Goal: Find specific page/section: Find specific page/section

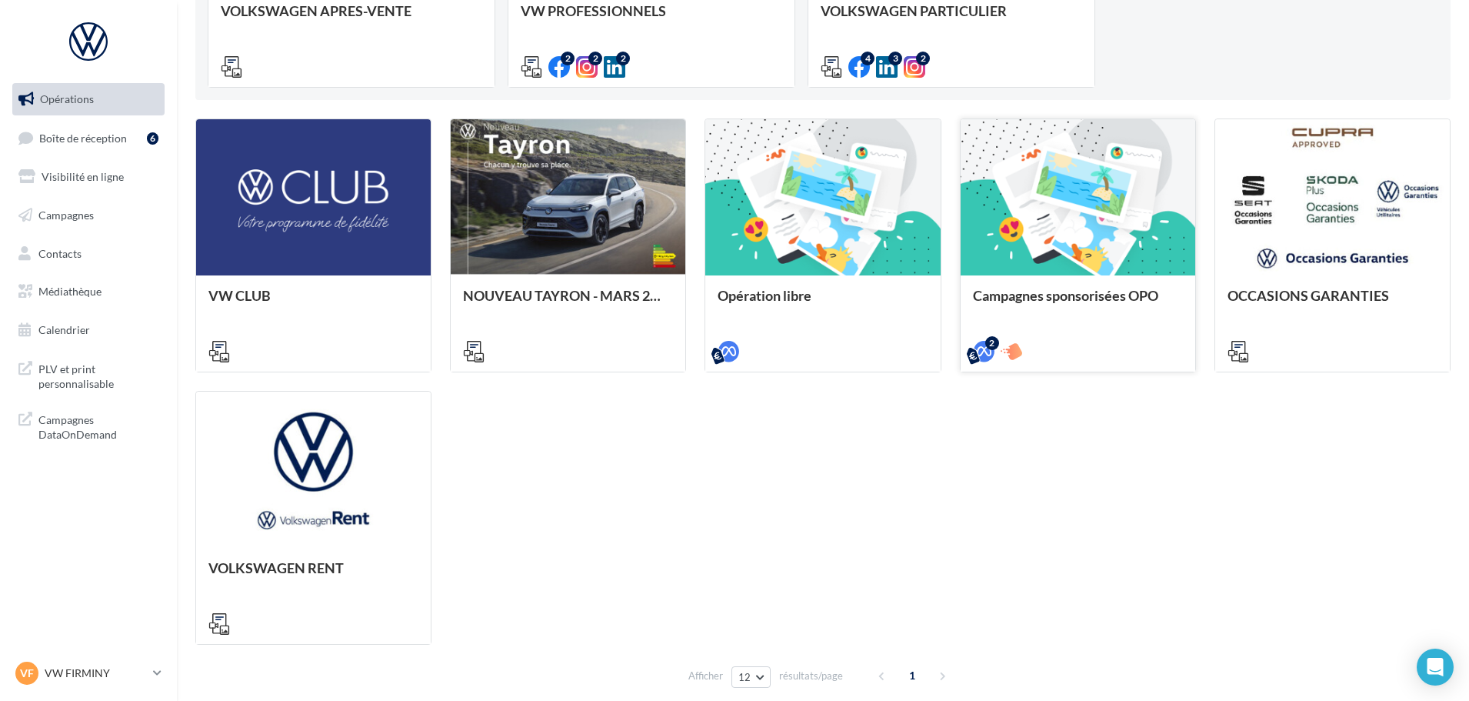
scroll to position [65, 0]
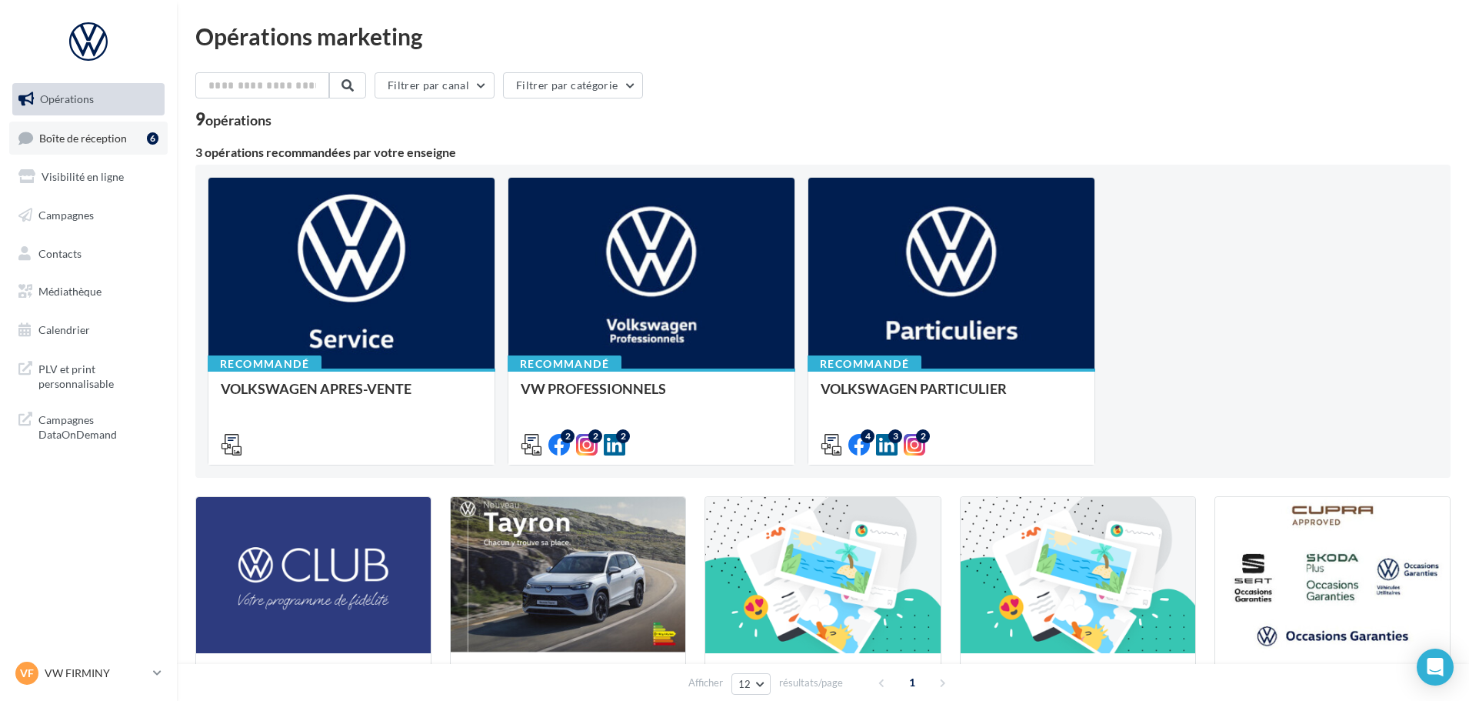
click at [102, 132] on span "Boîte de réception" at bounding box center [83, 137] width 88 height 13
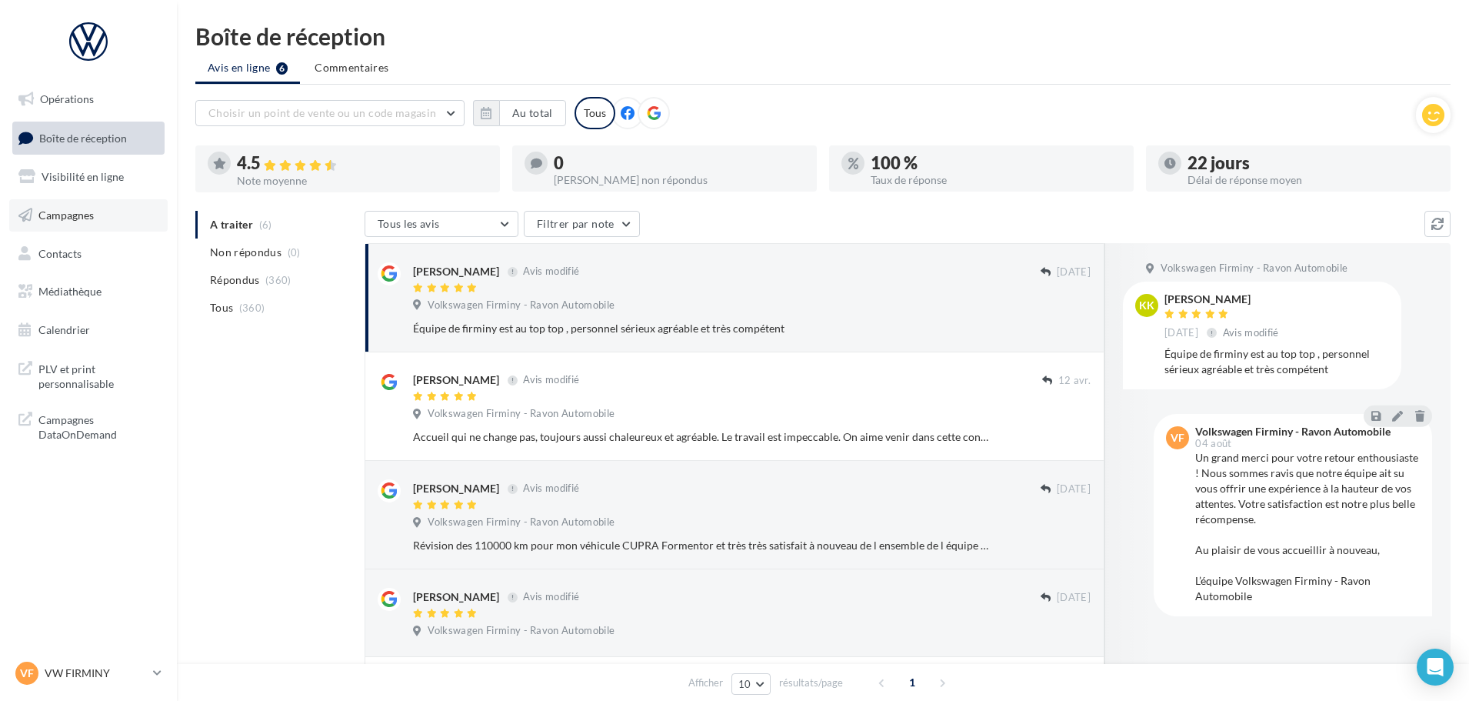
click at [86, 222] on link "Campagnes" at bounding box center [88, 215] width 158 height 32
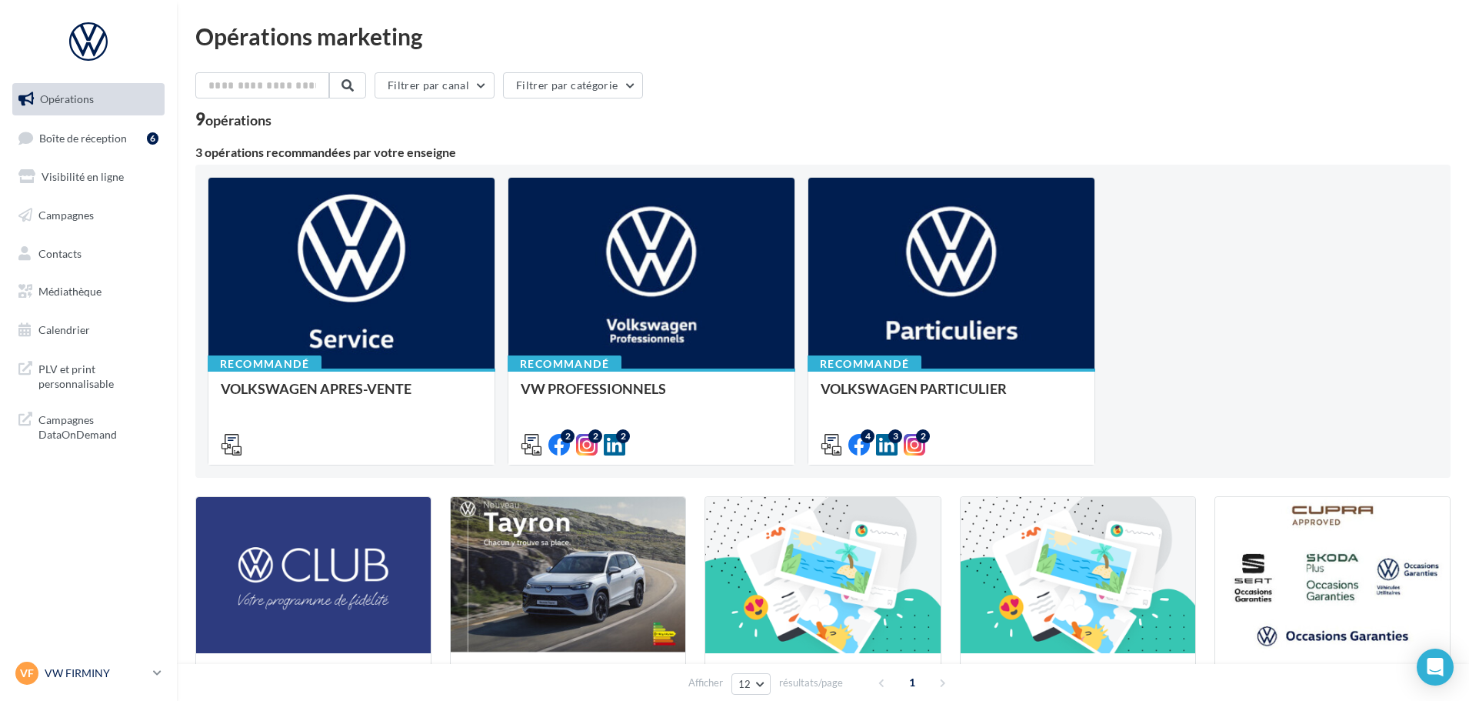
click at [143, 675] on p "VW FIRMINY" at bounding box center [96, 672] width 102 height 15
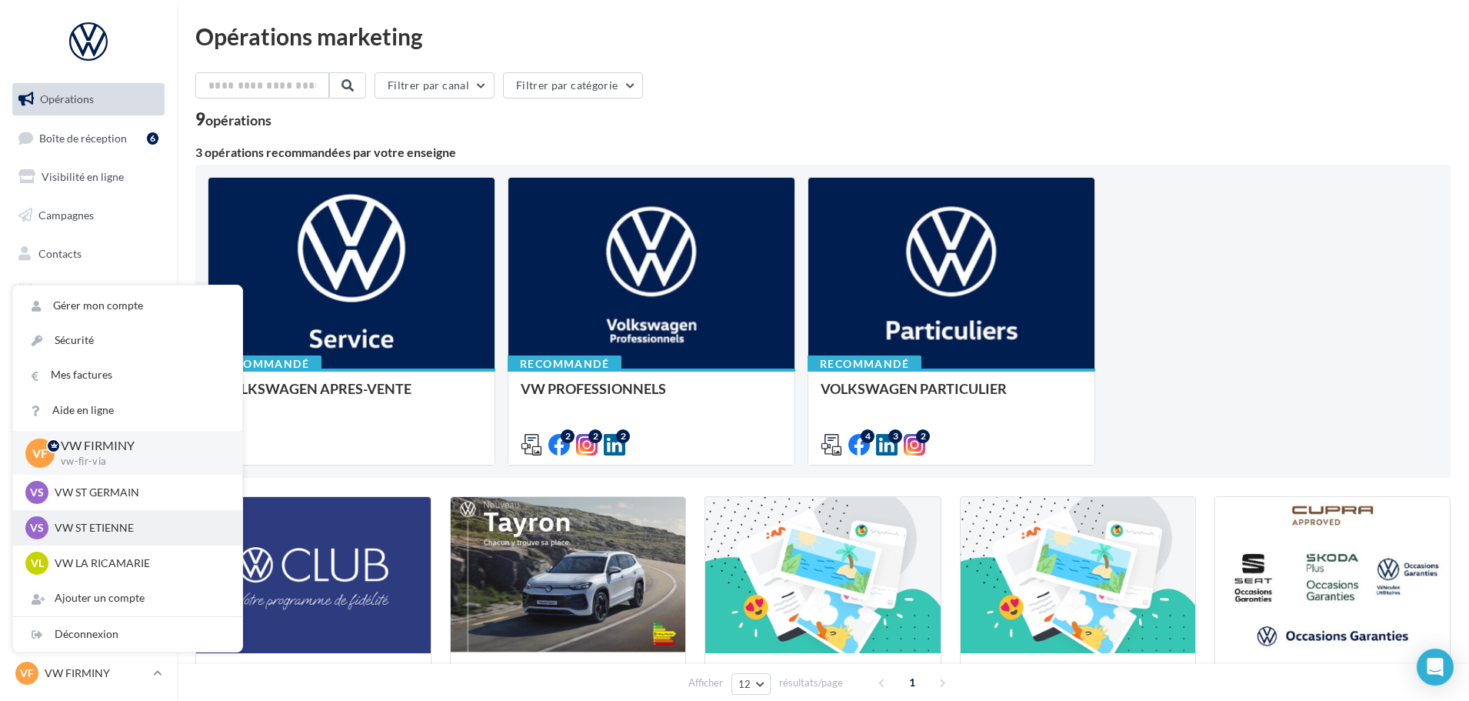
click at [135, 533] on p "VW ST ETIENNE" at bounding box center [139, 527] width 169 height 15
